Goal: Task Accomplishment & Management: Use online tool/utility

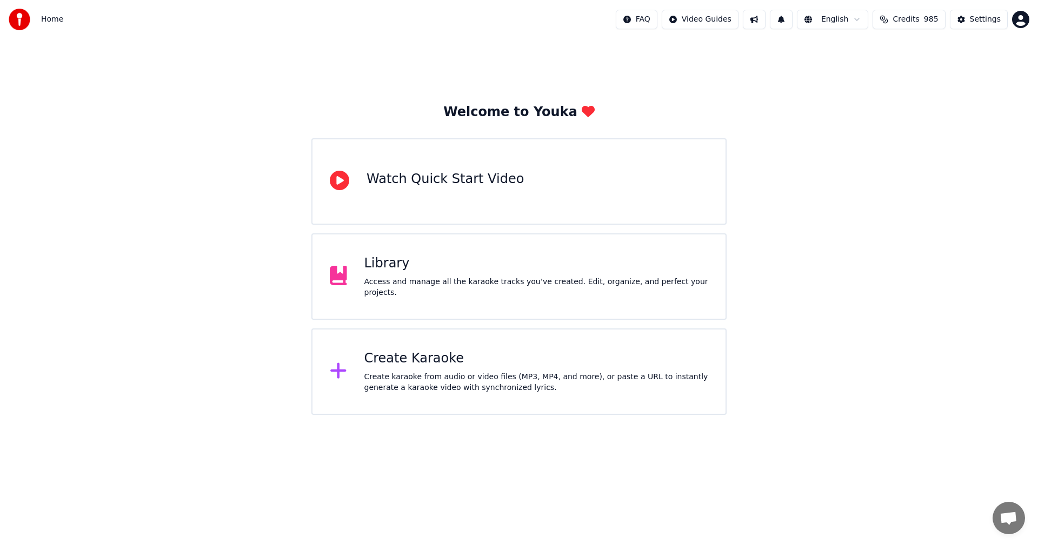
click at [388, 269] on div "Library" at bounding box center [536, 263] width 344 height 17
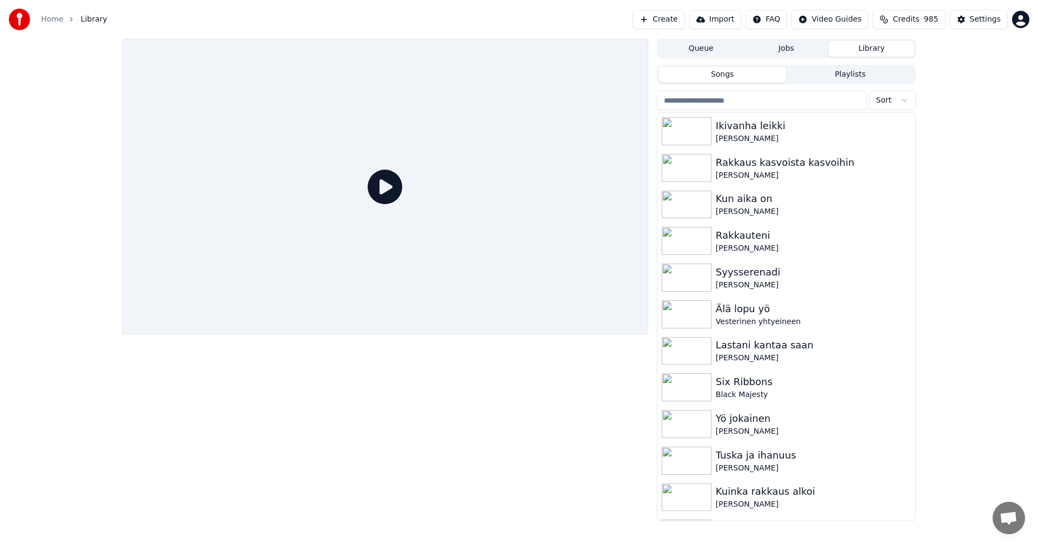
click at [720, 103] on input "search" at bounding box center [762, 100] width 210 height 19
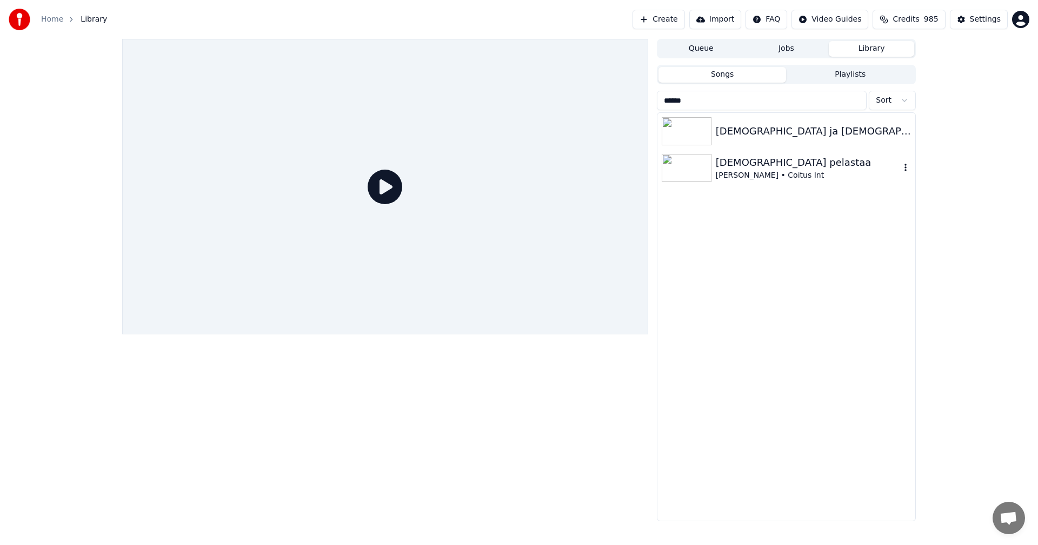
type input "******"
click at [706, 170] on img at bounding box center [686, 168] width 50 height 28
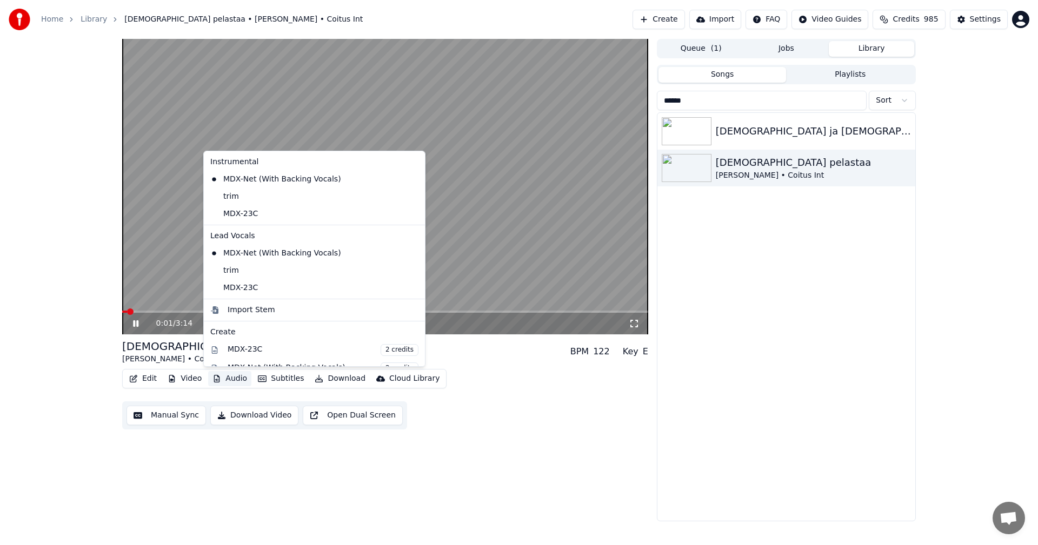
click at [233, 376] on button "Audio" at bounding box center [229, 378] width 43 height 15
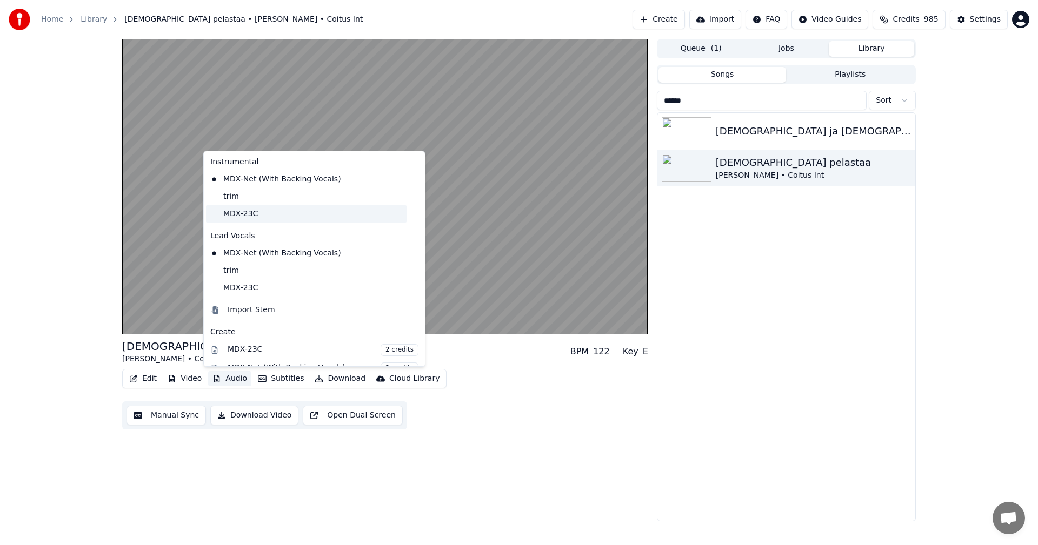
drag, startPoint x: 249, startPoint y: 214, endPoint x: 344, endPoint y: 218, distance: 95.8
click at [249, 213] on div "MDX-23C" at bounding box center [306, 213] width 200 height 17
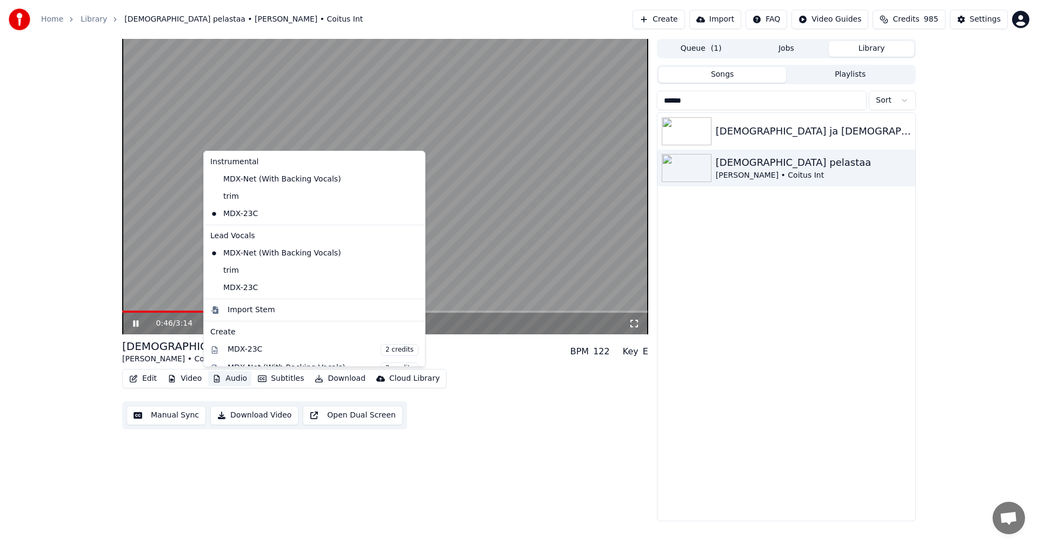
click at [228, 379] on button "Audio" at bounding box center [229, 378] width 43 height 15
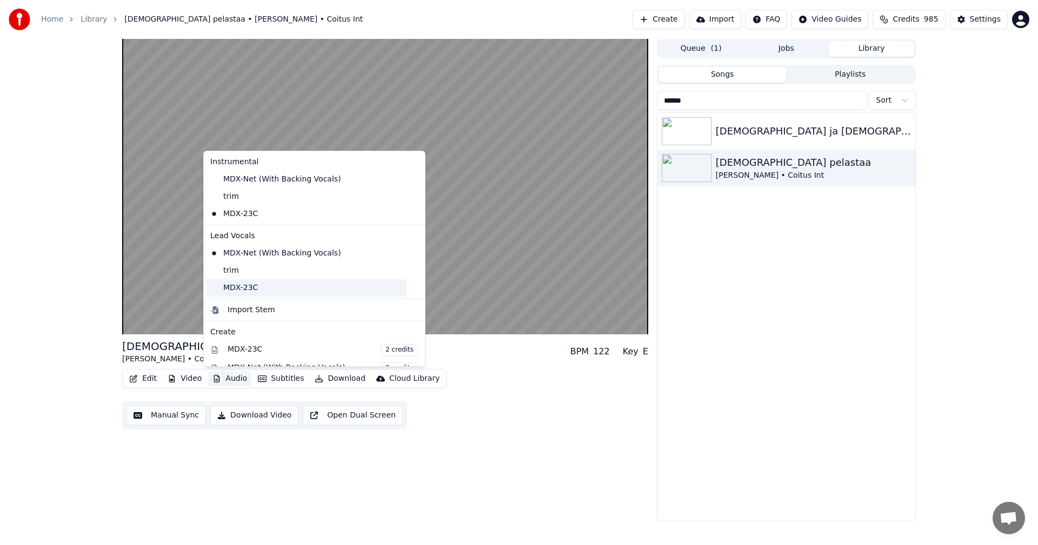
click at [239, 289] on div "MDX-23C" at bounding box center [306, 287] width 200 height 17
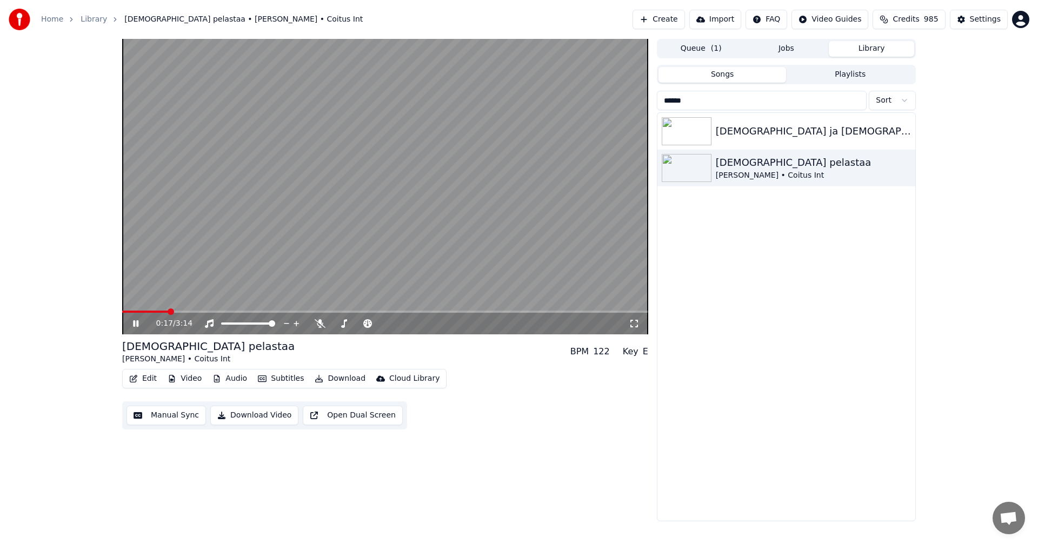
click at [168, 312] on span at bounding box center [145, 312] width 46 height 2
click at [319, 324] on icon at bounding box center [320, 323] width 11 height 9
click at [220, 312] on span at bounding box center [188, 312] width 132 height 2
click at [209, 310] on video at bounding box center [385, 187] width 526 height 296
click at [209, 312] on span at bounding box center [173, 312] width 102 height 2
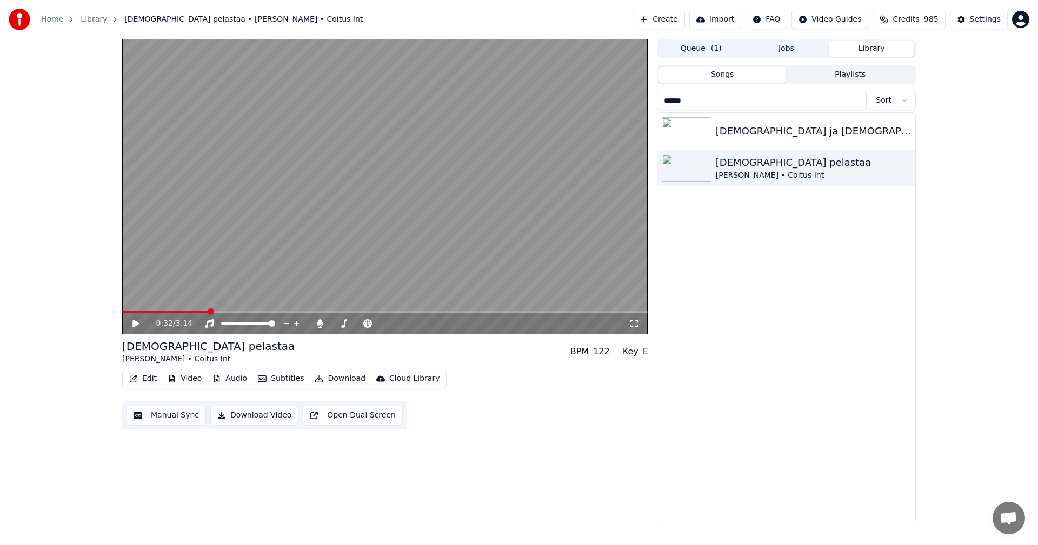
click at [132, 322] on icon at bounding box center [143, 323] width 25 height 9
click at [131, 319] on icon at bounding box center [143, 323] width 25 height 9
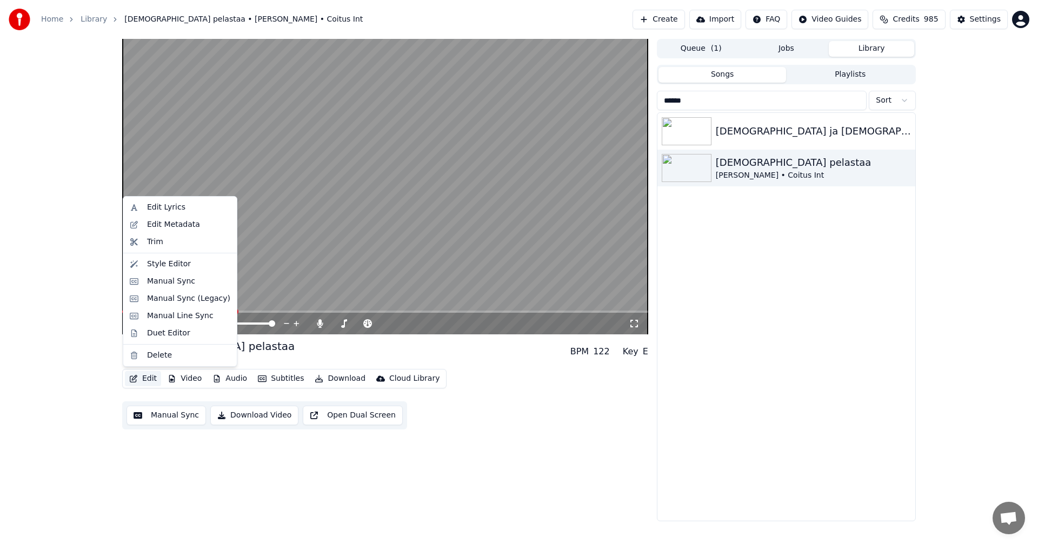
click at [152, 379] on button "Edit" at bounding box center [143, 378] width 36 height 15
click at [168, 301] on div "Manual Sync (Legacy)" at bounding box center [188, 298] width 83 height 11
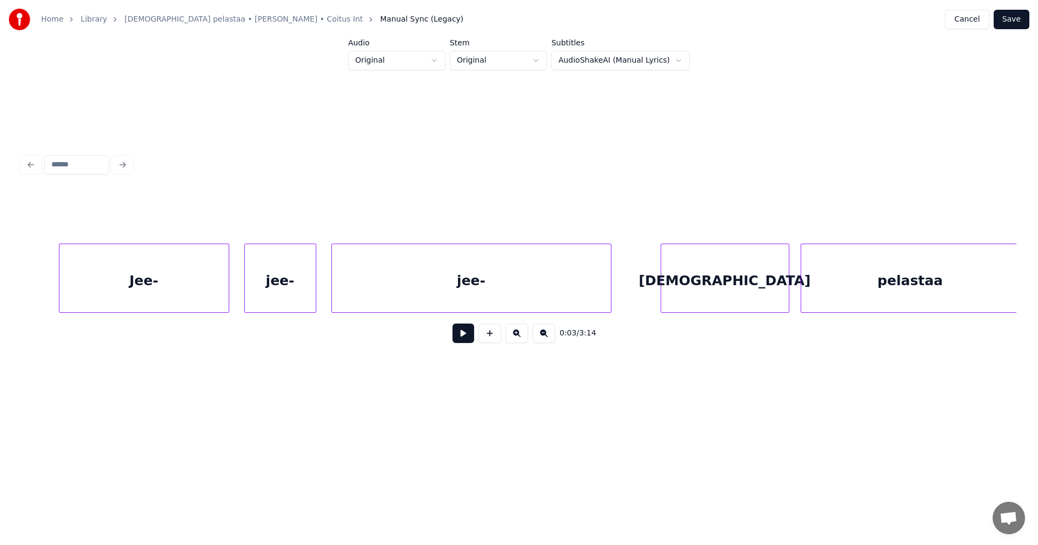
scroll to position [0, 6371]
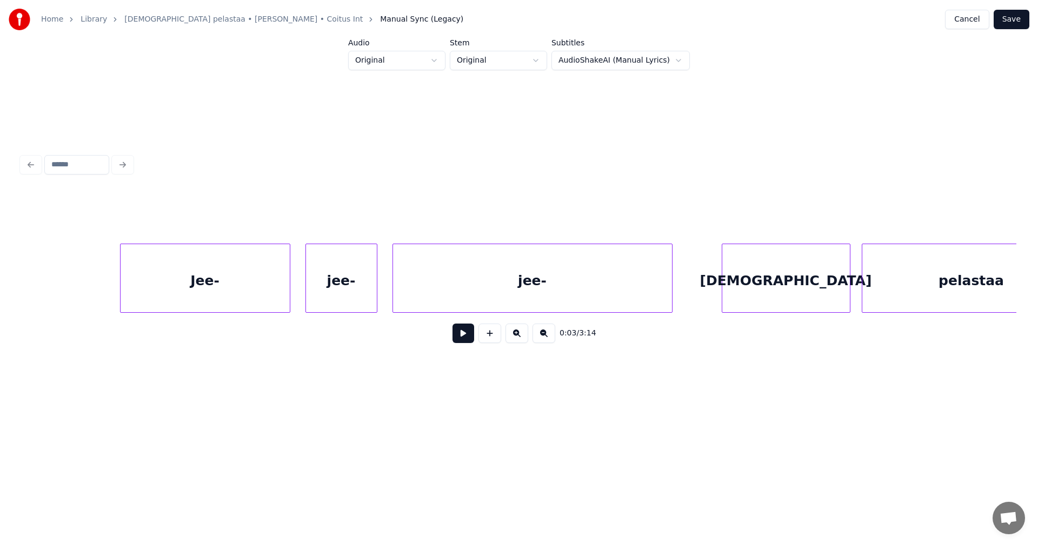
click at [184, 288] on div "Jee-" at bounding box center [205, 280] width 169 height 73
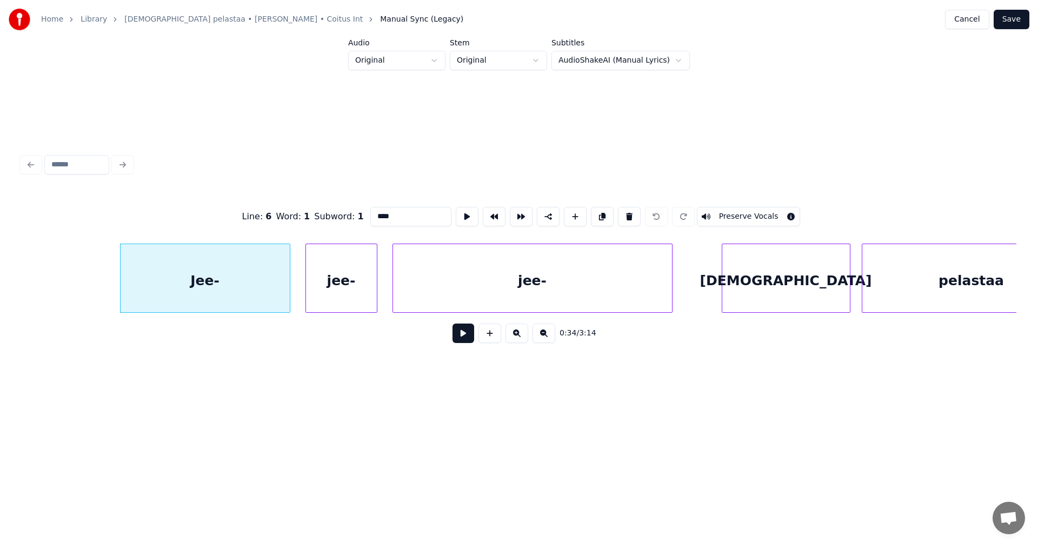
click at [462, 336] on button at bounding box center [463, 333] width 22 height 19
click at [463, 336] on button at bounding box center [463, 333] width 22 height 19
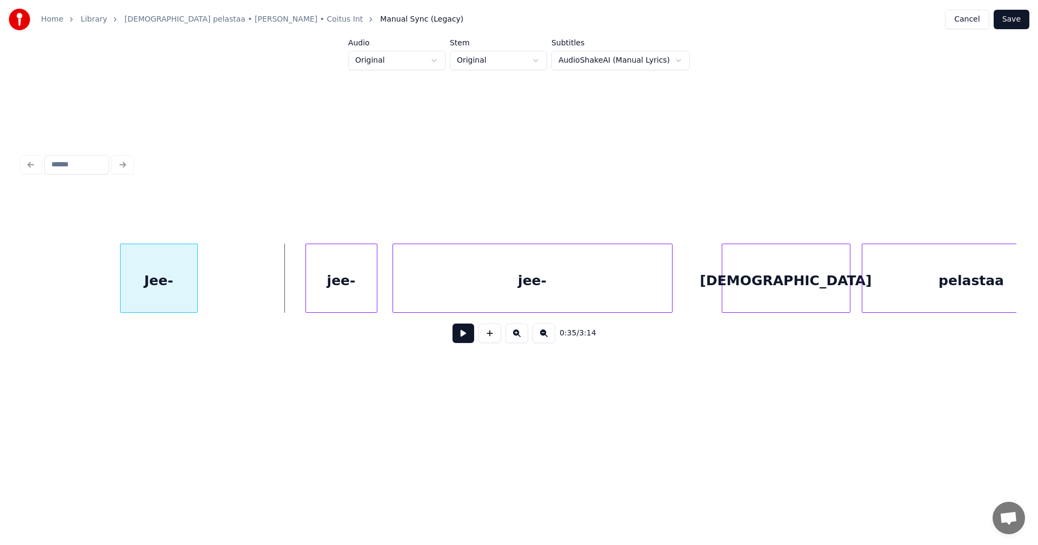
click at [196, 290] on div at bounding box center [195, 278] width 3 height 68
click at [115, 291] on div at bounding box center [115, 278] width 3 height 68
click at [246, 290] on div "jee-" at bounding box center [239, 280] width 71 height 73
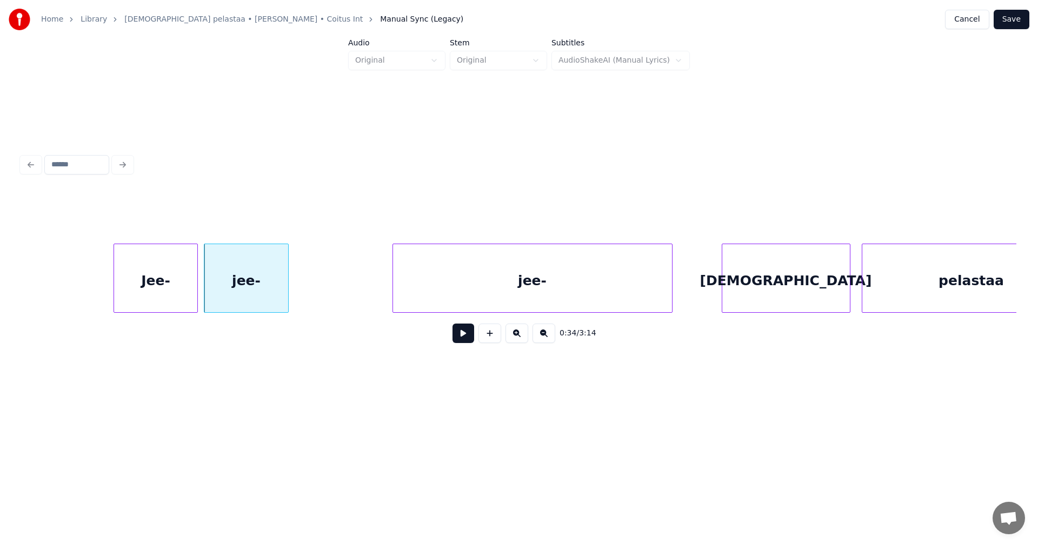
click at [286, 290] on div at bounding box center [286, 278] width 3 height 68
click at [368, 289] on div "jee-" at bounding box center [434, 280] width 279 height 73
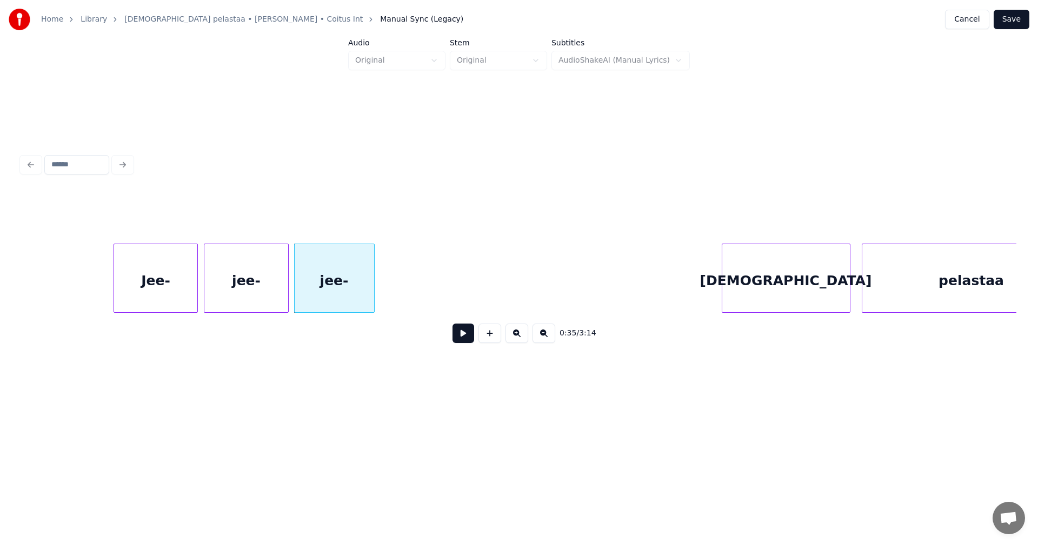
click at [371, 295] on div at bounding box center [372, 278] width 3 height 68
click at [180, 295] on div "Jee-" at bounding box center [155, 280] width 83 height 73
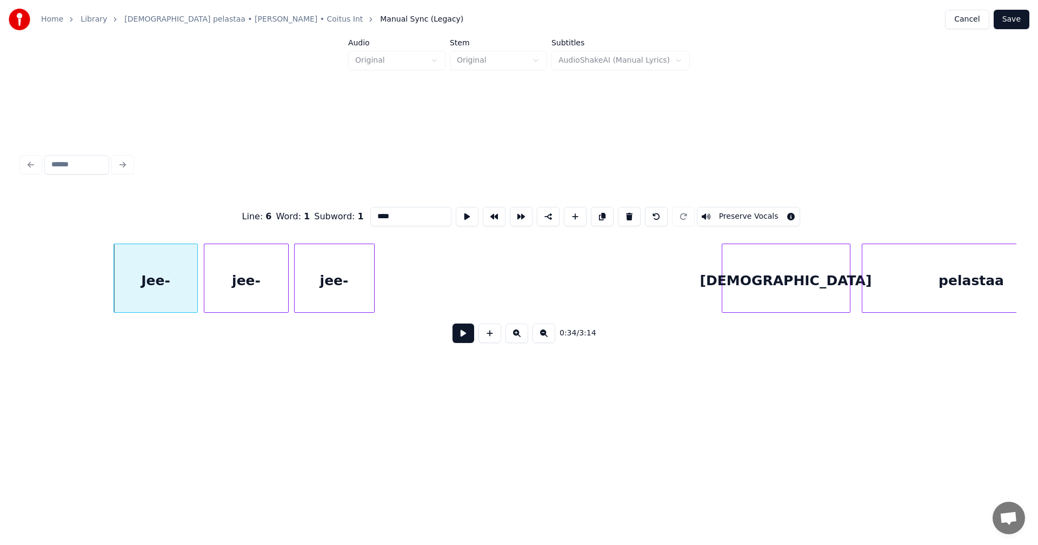
click at [467, 335] on button at bounding box center [463, 333] width 22 height 19
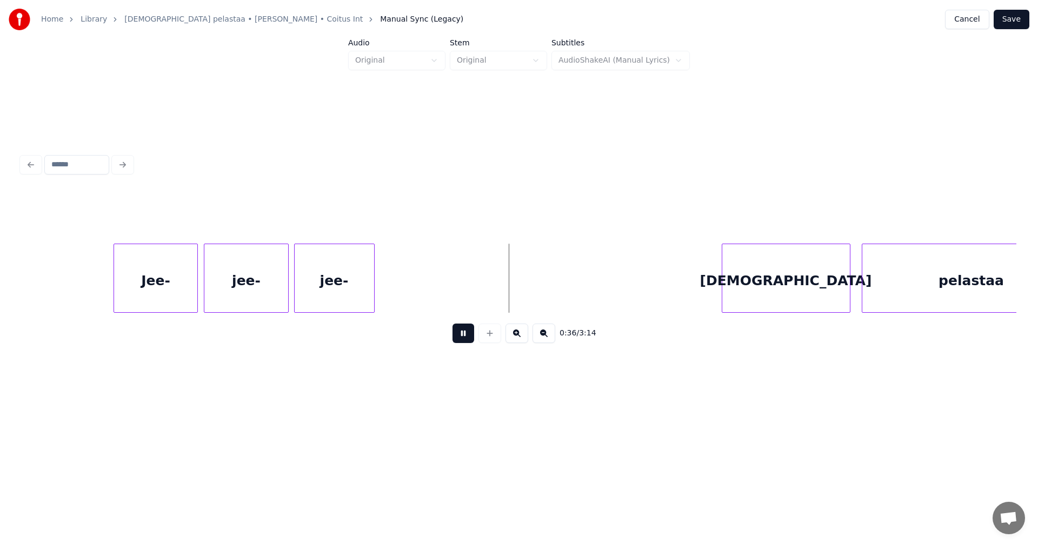
click at [464, 336] on button at bounding box center [463, 333] width 22 height 19
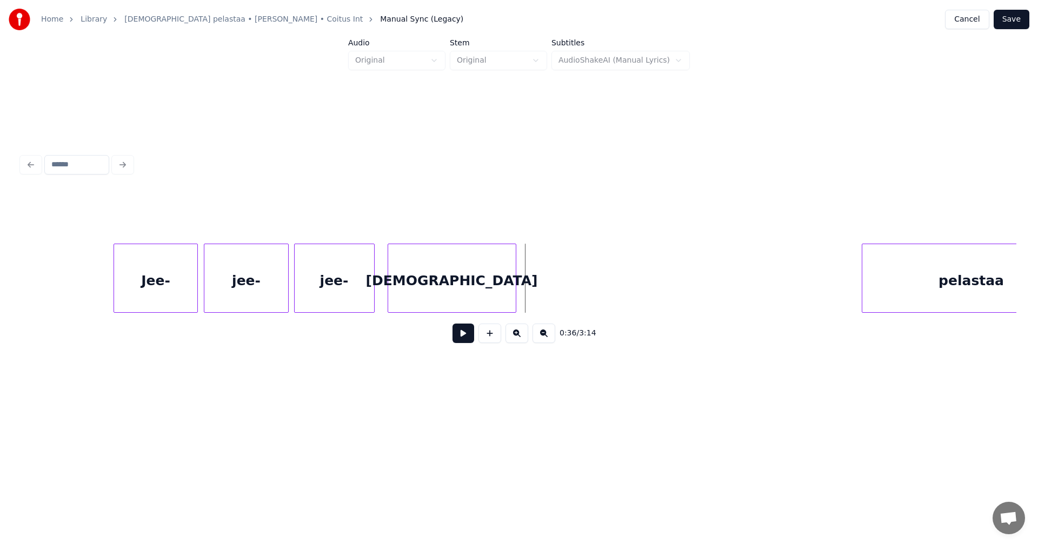
click at [447, 296] on div "[DEMOGRAPHIC_DATA]" at bounding box center [452, 280] width 128 height 73
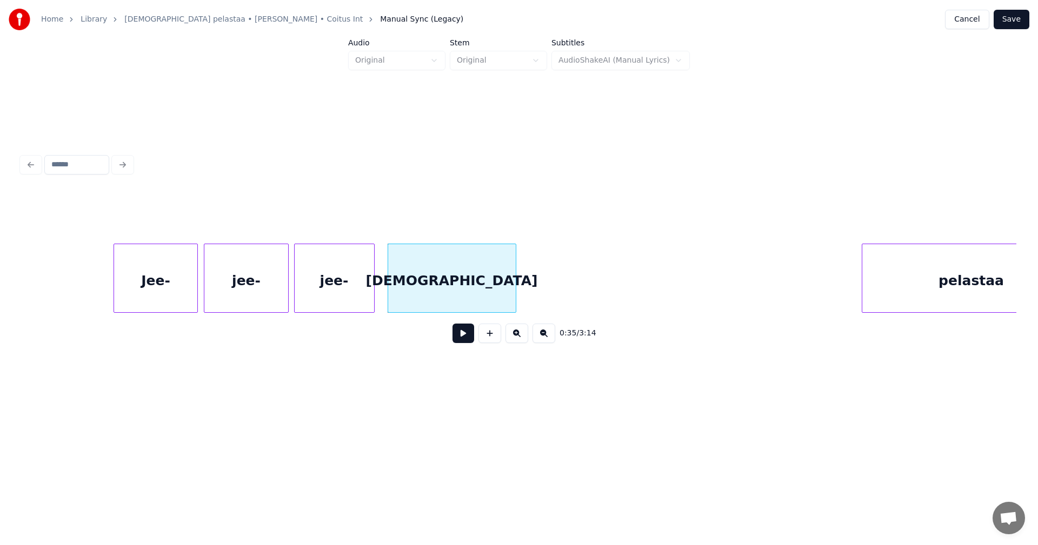
scroll to position [0, 6432]
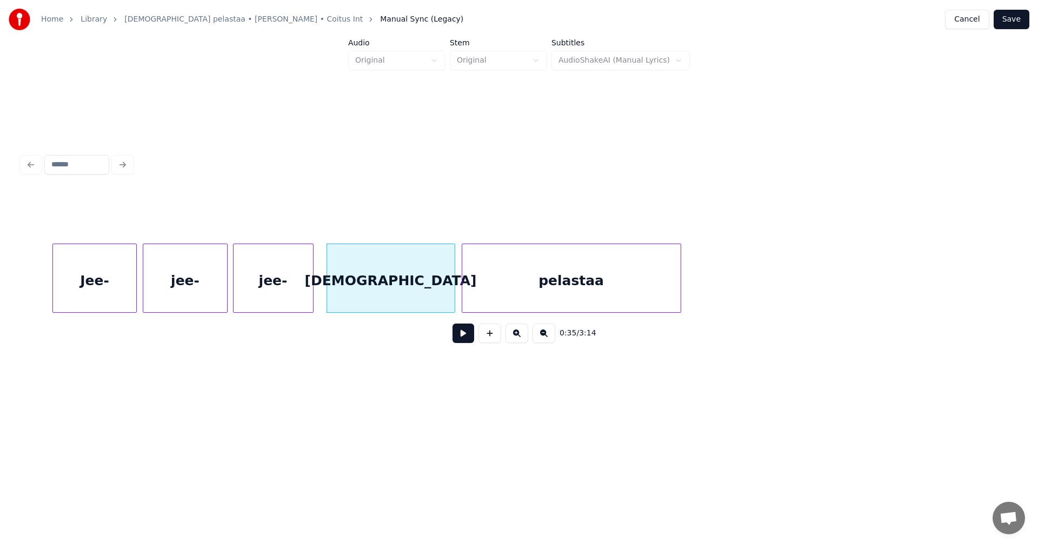
click at [578, 292] on div "pelastaa" at bounding box center [571, 280] width 218 height 73
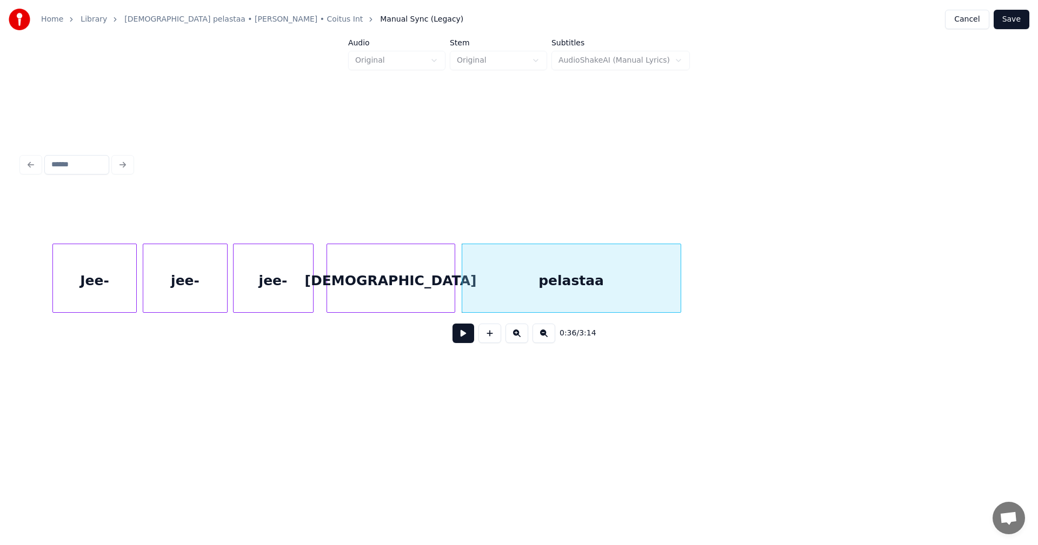
click at [409, 302] on div "[DEMOGRAPHIC_DATA]" at bounding box center [391, 280] width 128 height 73
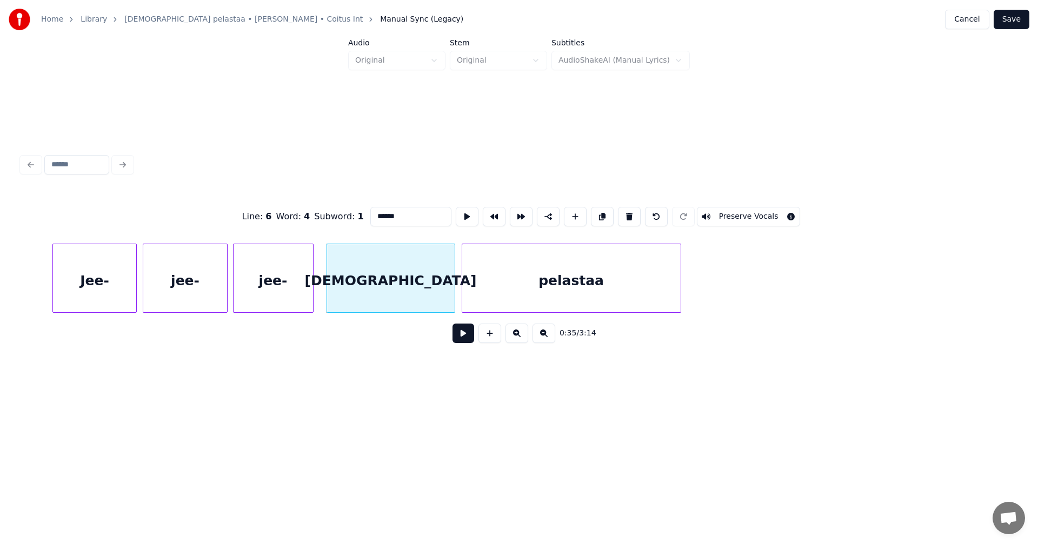
click at [467, 338] on button at bounding box center [463, 333] width 22 height 19
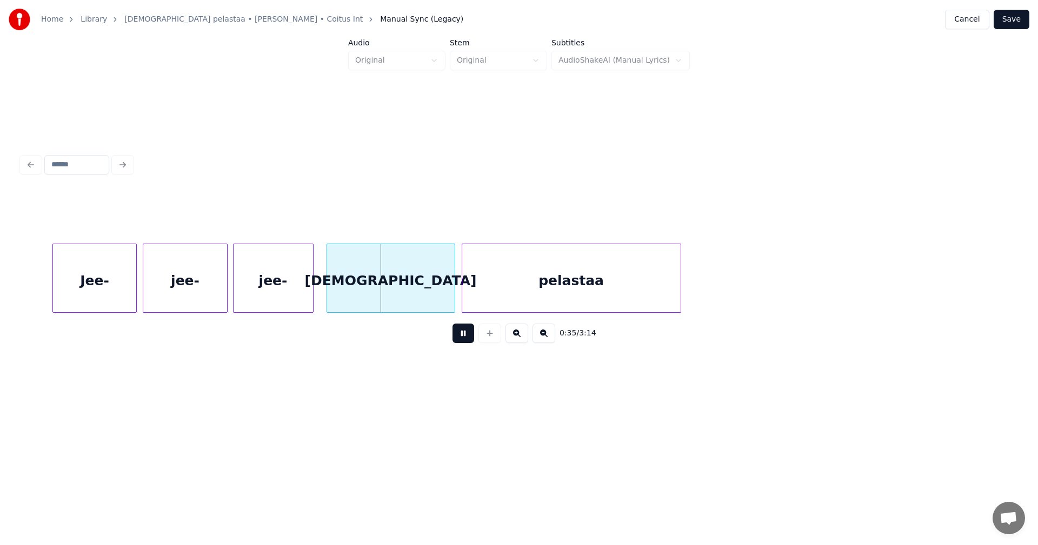
click at [466, 338] on button at bounding box center [463, 333] width 22 height 19
click at [404, 295] on div at bounding box center [405, 278] width 3 height 68
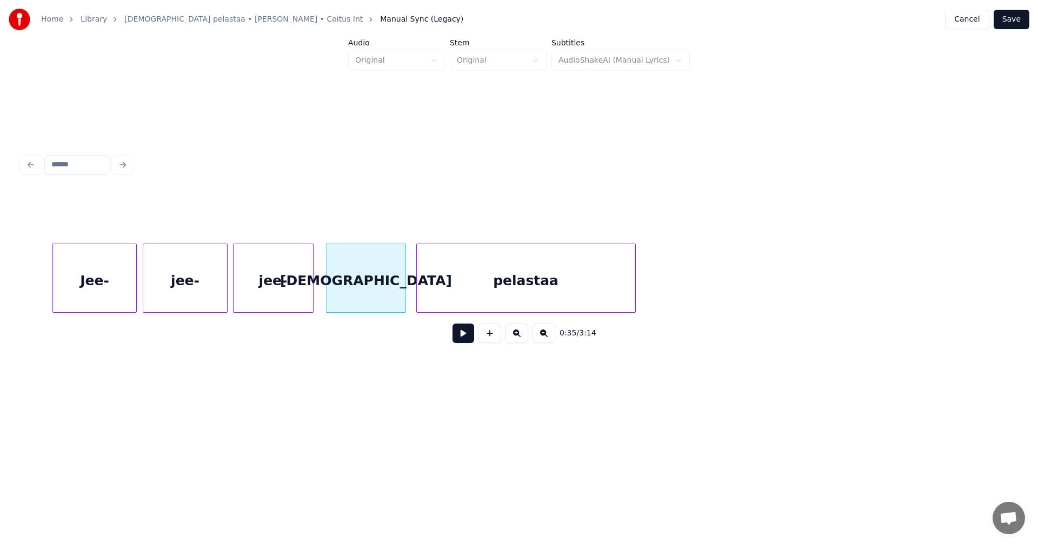
click at [446, 294] on div "pelastaa" at bounding box center [526, 280] width 218 height 73
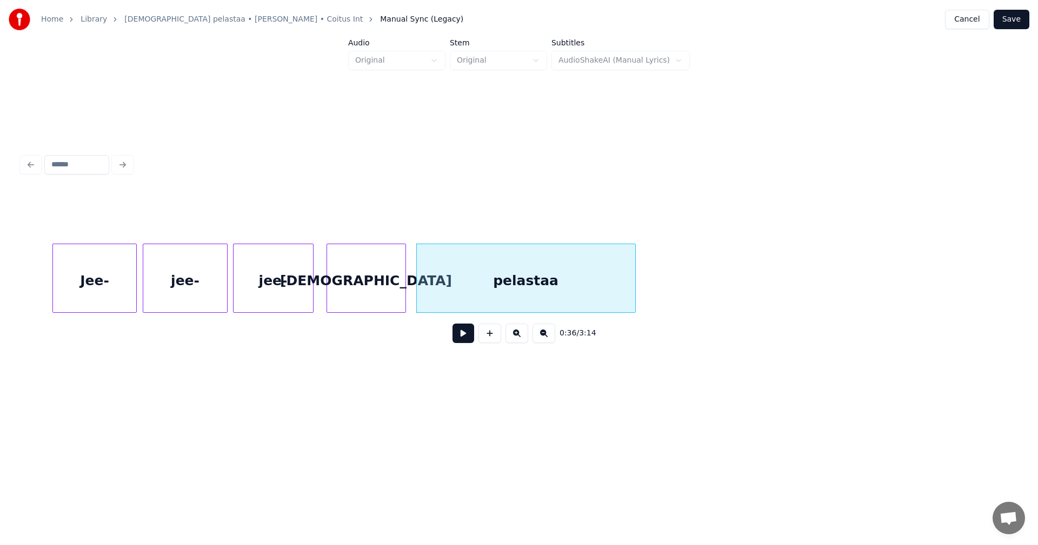
click at [460, 342] on button at bounding box center [463, 333] width 22 height 19
click at [460, 340] on button at bounding box center [463, 333] width 22 height 19
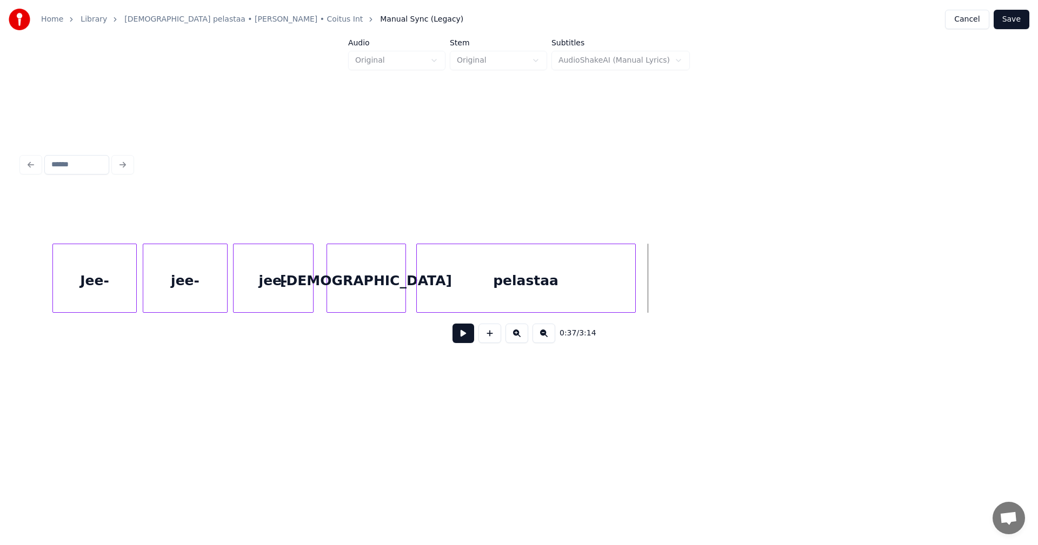
click at [1014, 17] on button "Save" at bounding box center [1011, 19] width 36 height 19
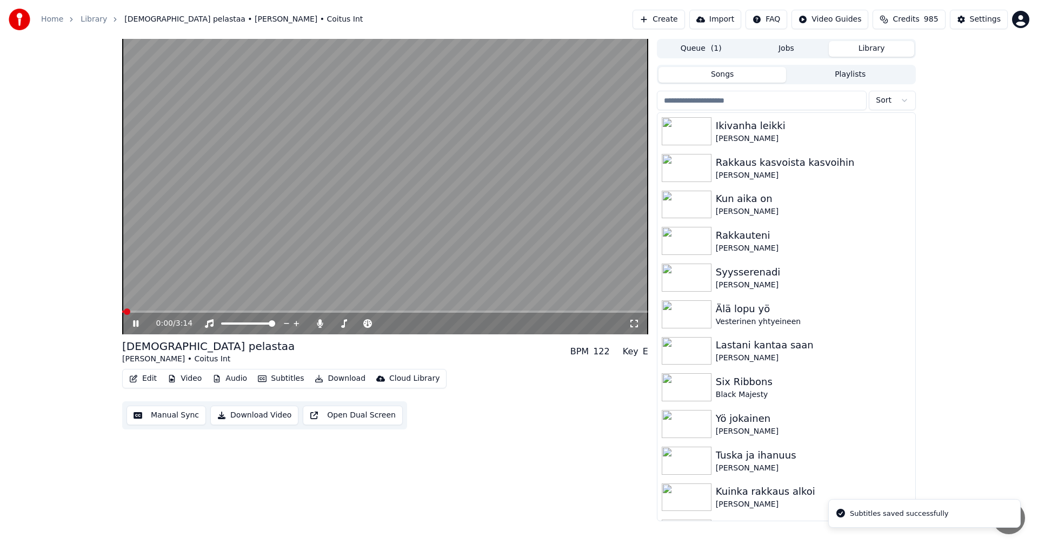
click at [136, 325] on icon at bounding box center [143, 323] width 25 height 9
